Goal: Information Seeking & Learning: Check status

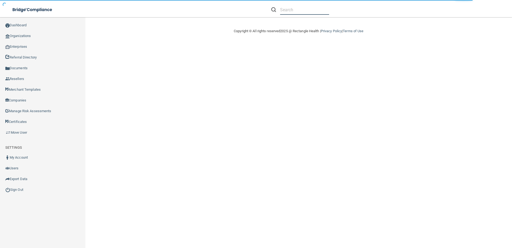
click at [299, 12] on input "text" at bounding box center [304, 10] width 49 height 10
paste input "Hunter Family Dental"
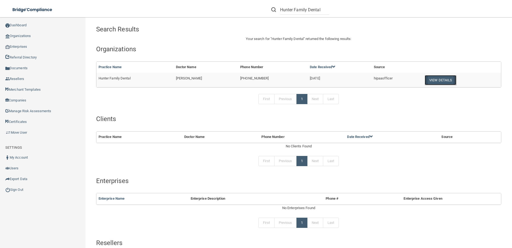
click at [431, 83] on button "View Details" at bounding box center [441, 80] width 32 height 10
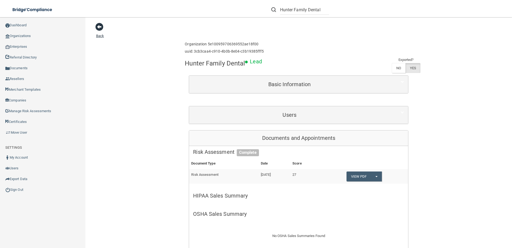
click at [101, 28] on span at bounding box center [99, 27] width 8 height 8
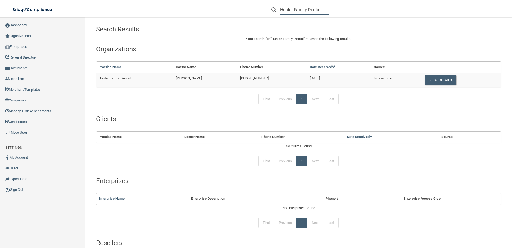
click at [307, 14] on input "Hunter Family Dental" at bounding box center [304, 10] width 49 height 10
paste input "[EMAIL_ADDRESS][DOMAIN_NAME]"
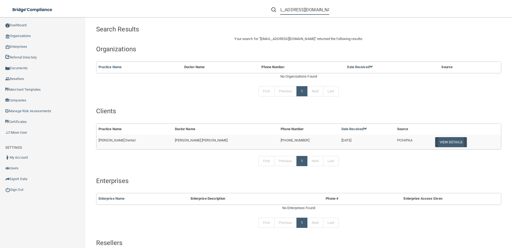
type input "[EMAIL_ADDRESS][DOMAIN_NAME]"
click at [435, 141] on button "View Details" at bounding box center [451, 142] width 32 height 10
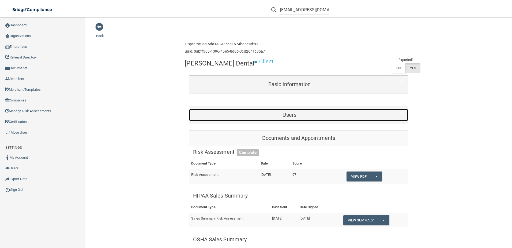
click at [244, 115] on h5 "Users" at bounding box center [289, 115] width 193 height 6
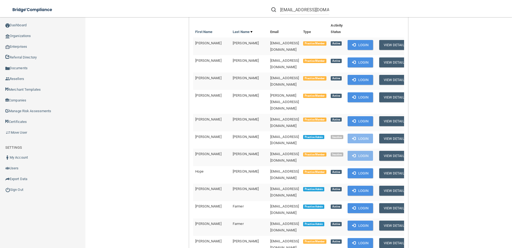
scroll to position [161, 0]
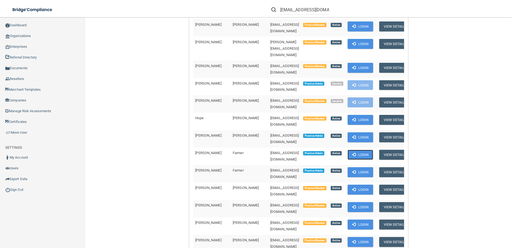
click at [351, 149] on button "Login" at bounding box center [360, 154] width 25 height 10
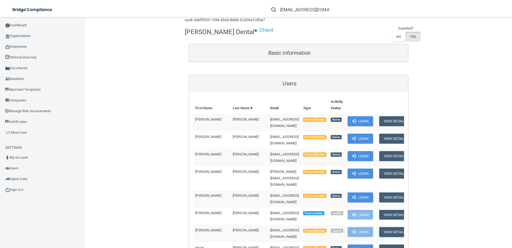
scroll to position [27, 0]
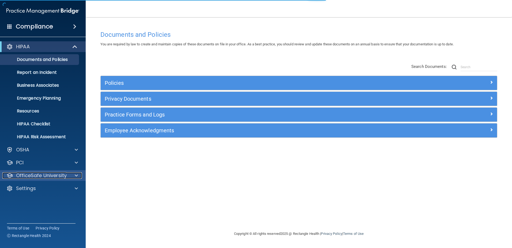
click at [54, 175] on p "OfficeSafe University" at bounding box center [41, 175] width 51 height 6
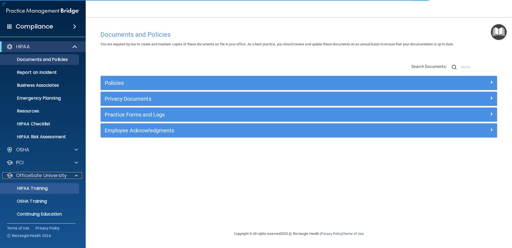
scroll to position [13, 0]
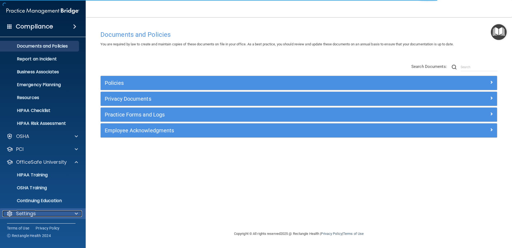
click at [47, 211] on div "Settings" at bounding box center [35, 213] width 66 height 6
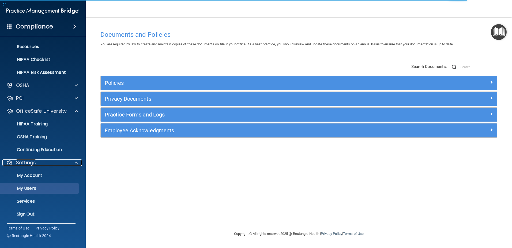
scroll to position [65, 0]
click at [55, 188] on p "My Users" at bounding box center [39, 187] width 73 height 5
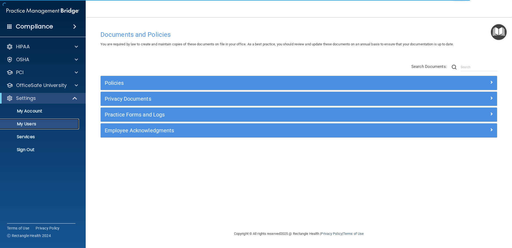
select select "20"
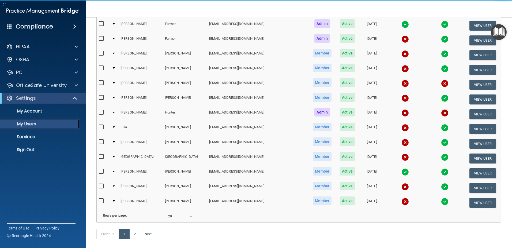
scroll to position [115, 0]
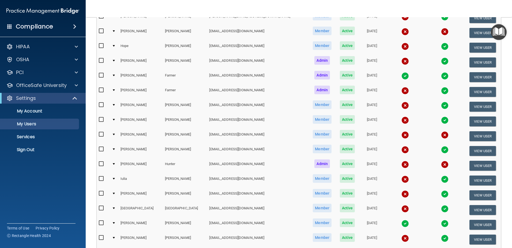
click at [402, 152] on img at bounding box center [406, 150] width 8 height 8
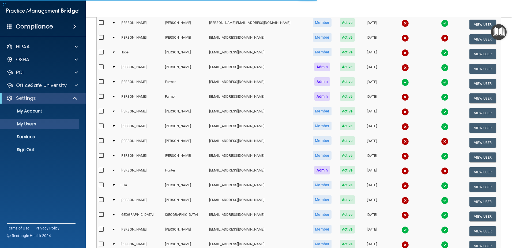
click at [385, 146] on td at bounding box center [405, 142] width 40 height 15
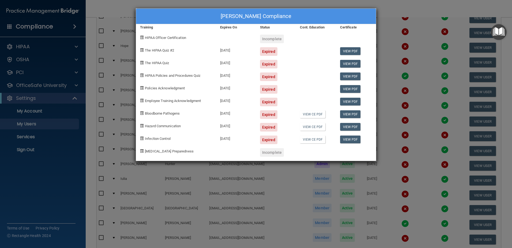
drag, startPoint x: 304, startPoint y: 190, endPoint x: 307, endPoint y: 183, distance: 7.4
click at [304, 190] on div "Kindra Gardner's Compliance Training Expires On Status Cont. Education Certific…" at bounding box center [256, 124] width 512 height 248
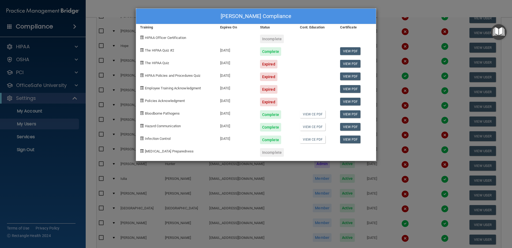
click at [375, 185] on div "Rachel Guthrie's Compliance Training Expires On Status Cont. Education Certific…" at bounding box center [256, 124] width 512 height 248
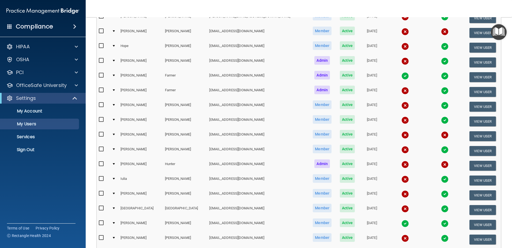
click at [402, 180] on img at bounding box center [406, 179] width 8 height 8
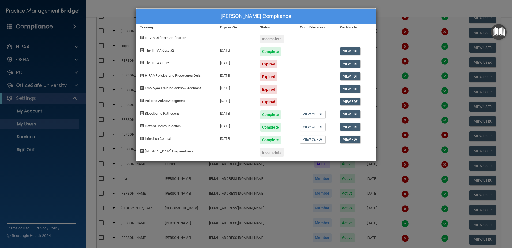
click at [287, 175] on div "Iulia Meek's Compliance Training Expires On Status Cont. Education Certificate …" at bounding box center [256, 124] width 512 height 248
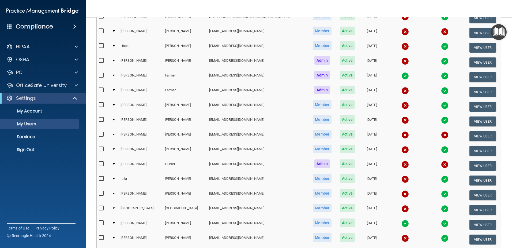
click at [402, 208] on img at bounding box center [406, 209] width 8 height 8
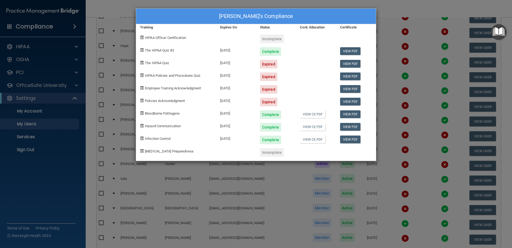
click at [311, 183] on div "Chariissa Sheffield's Compliance Training Expires On Status Cont. Education Cer…" at bounding box center [256, 124] width 512 height 248
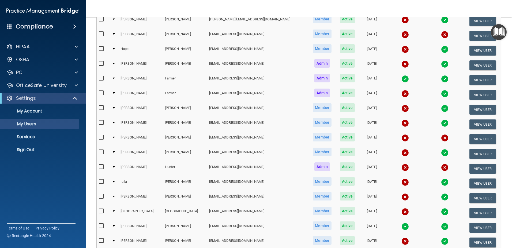
scroll to position [35, 0]
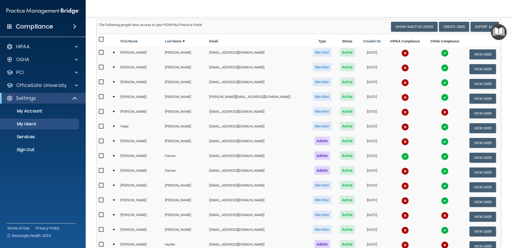
click at [385, 156] on td at bounding box center [405, 157] width 40 height 15
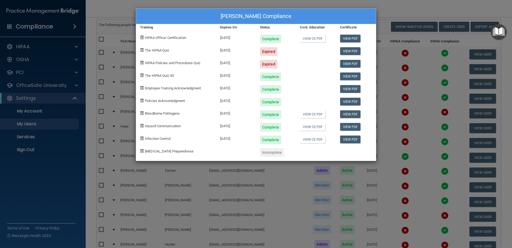
click at [394, 124] on div "Merri Ann Farmer's Compliance Training Expires On Status Cont. Education Certif…" at bounding box center [256, 124] width 512 height 248
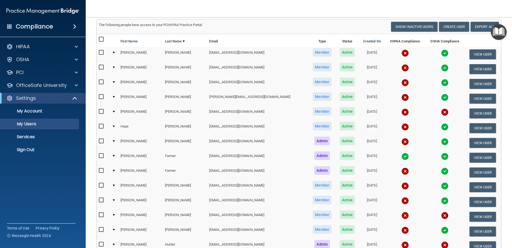
click at [402, 69] on img at bounding box center [406, 68] width 8 height 8
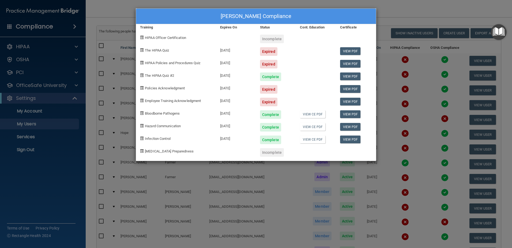
click at [98, 118] on div "Patricia Baugh's Compliance Training Expires On Status Cont. Education Certific…" at bounding box center [256, 124] width 512 height 248
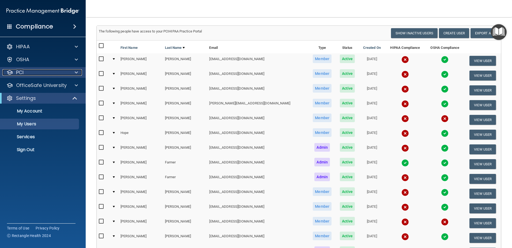
click at [51, 70] on div "PCI" at bounding box center [35, 72] width 66 height 6
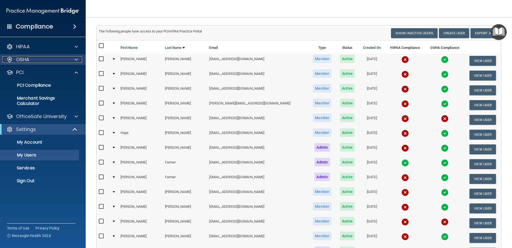
click at [49, 57] on div "OSHA" at bounding box center [35, 59] width 66 height 6
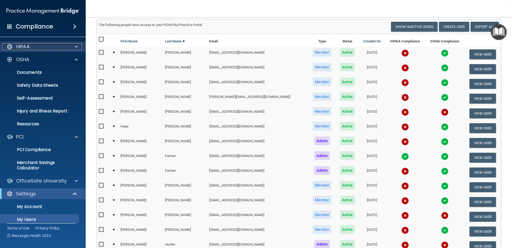
click at [50, 46] on div "HIPAA" at bounding box center [35, 46] width 66 height 6
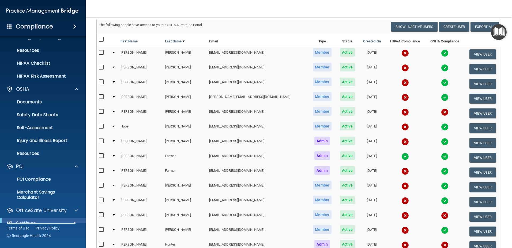
scroll to position [122, 0]
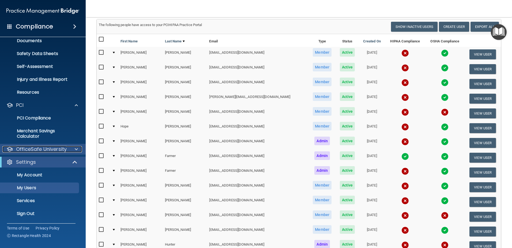
click at [45, 146] on p "OfficeSafe University" at bounding box center [41, 149] width 51 height 6
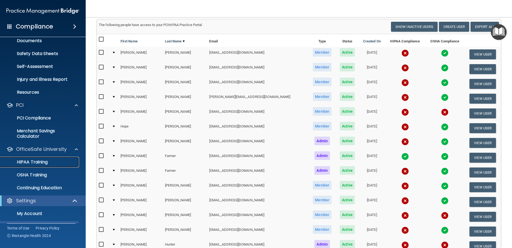
click at [51, 161] on div "HIPAA Training" at bounding box center [39, 161] width 73 height 5
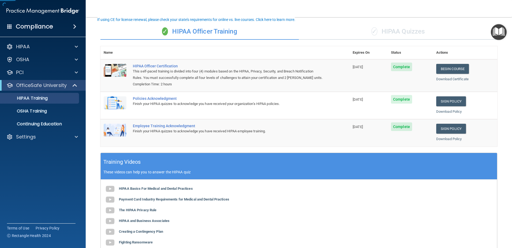
click at [409, 31] on div "✓ HIPAA Quizzes" at bounding box center [398, 32] width 199 height 16
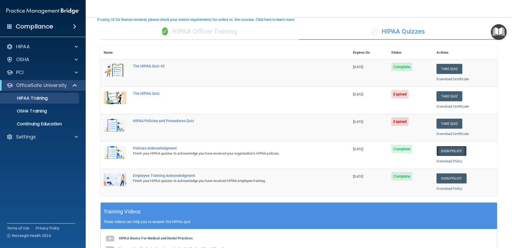
click at [448, 152] on link "Sign Policy" at bounding box center [452, 151] width 30 height 10
click at [50, 139] on div "Settings" at bounding box center [35, 136] width 66 height 6
click at [53, 184] on link "Sign Out" at bounding box center [37, 188] width 84 height 11
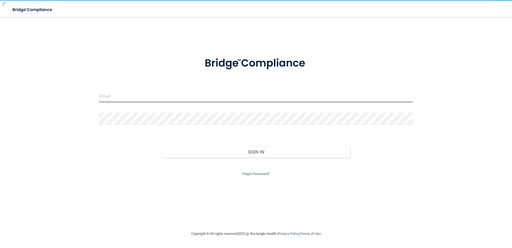
type input "storres@rectanglehealth.com"
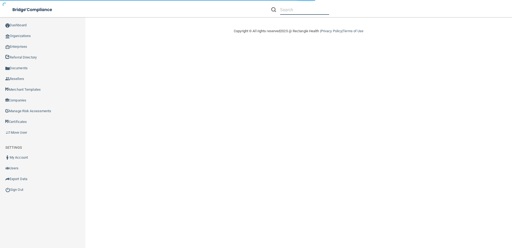
click at [287, 13] on input "text" at bounding box center [304, 10] width 49 height 10
paste input "Hunter Family Dental"
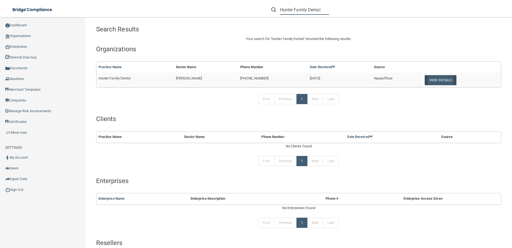
type input "Hunter Family Dental"
click at [436, 79] on button "View Details" at bounding box center [441, 80] width 32 height 10
